Goal: Task Accomplishment & Management: Use online tool/utility

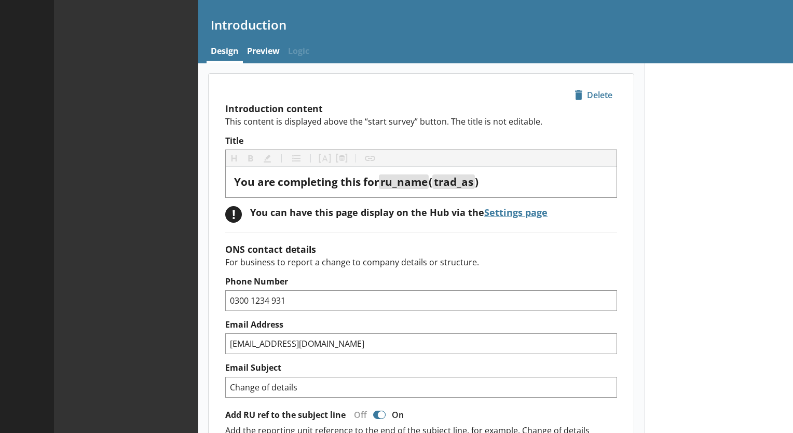
type textarea "x"
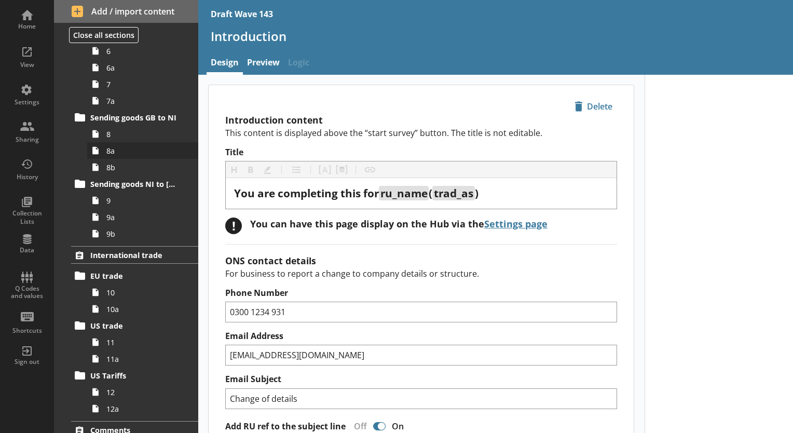
scroll to position [648, 0]
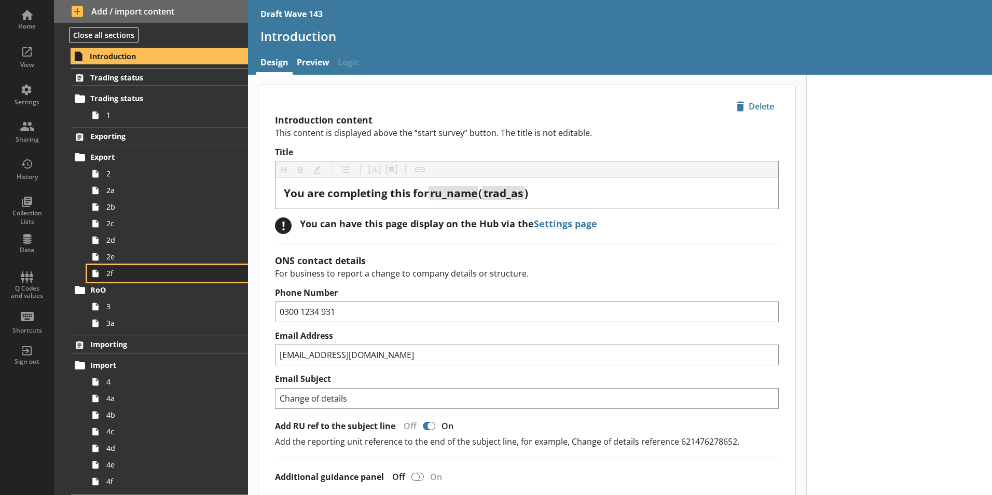
click at [127, 274] on span "2f" at bounding box center [163, 273] width 115 height 10
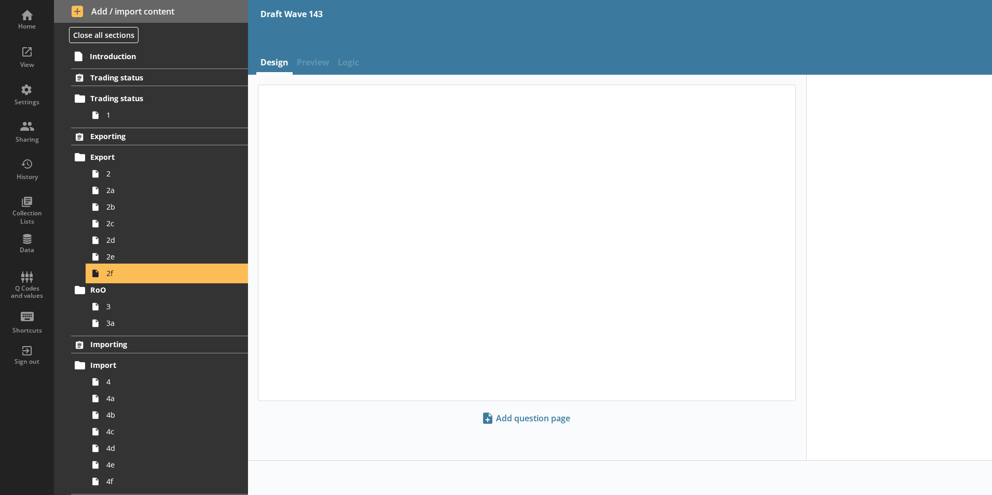
type textarea "x"
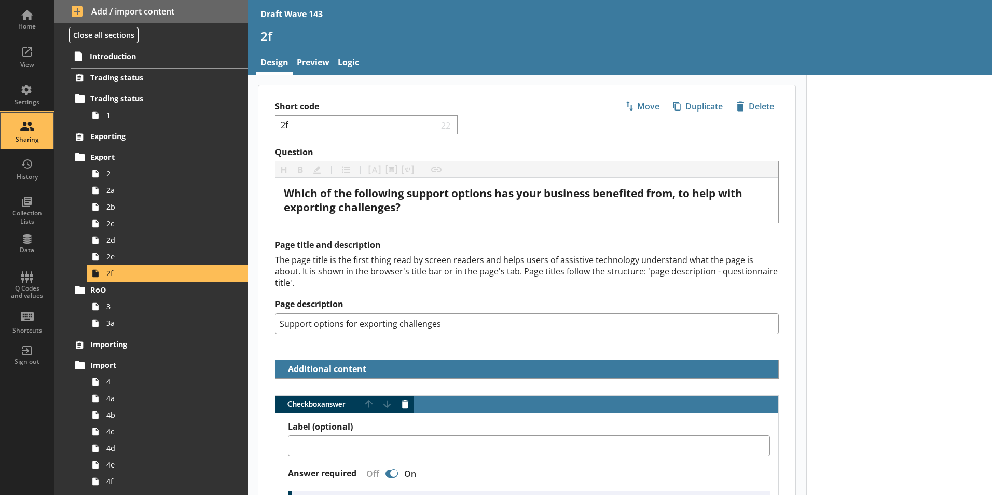
click at [25, 124] on div "Sharing" at bounding box center [27, 131] width 36 height 36
